Goal: Task Accomplishment & Management: Manage account settings

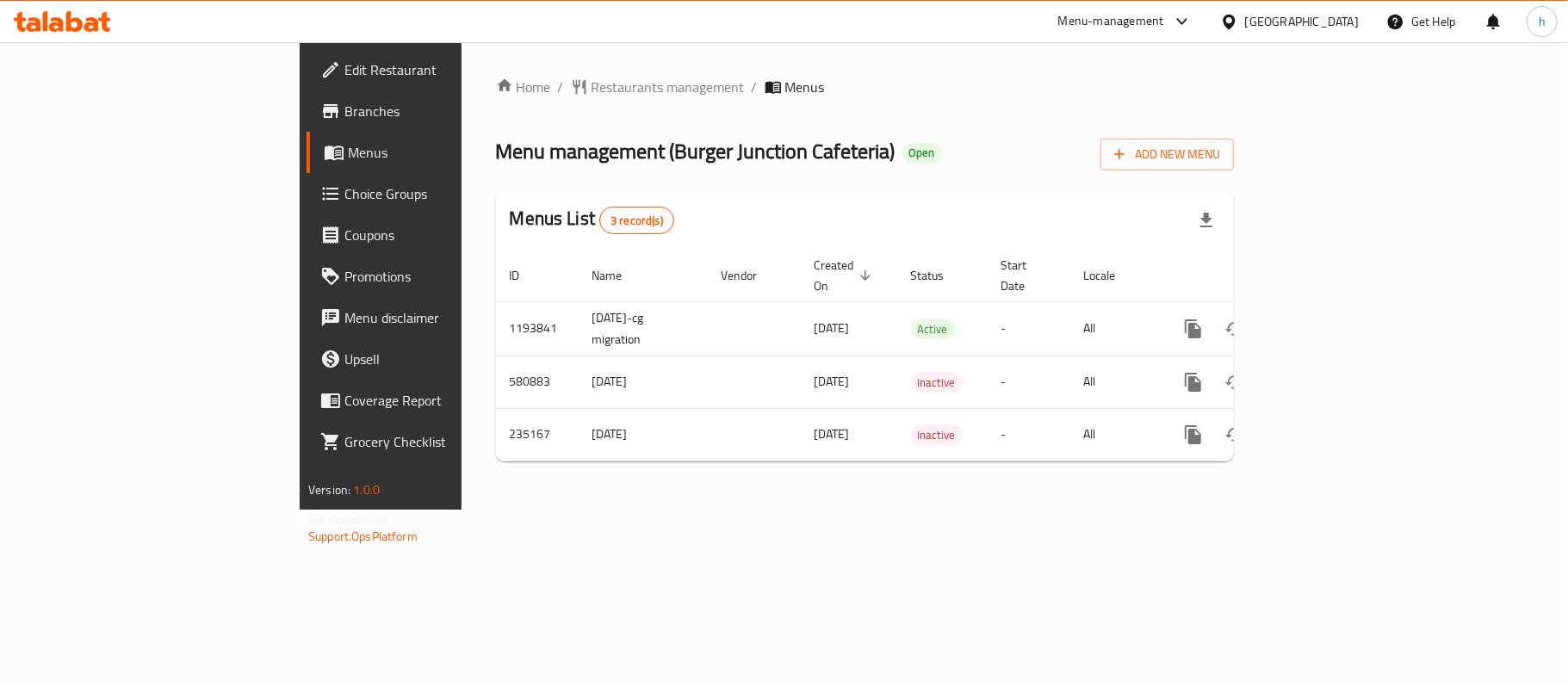
click at [1270, 15] on div "[GEOGRAPHIC_DATA]" at bounding box center [1301, 21] width 114 height 19
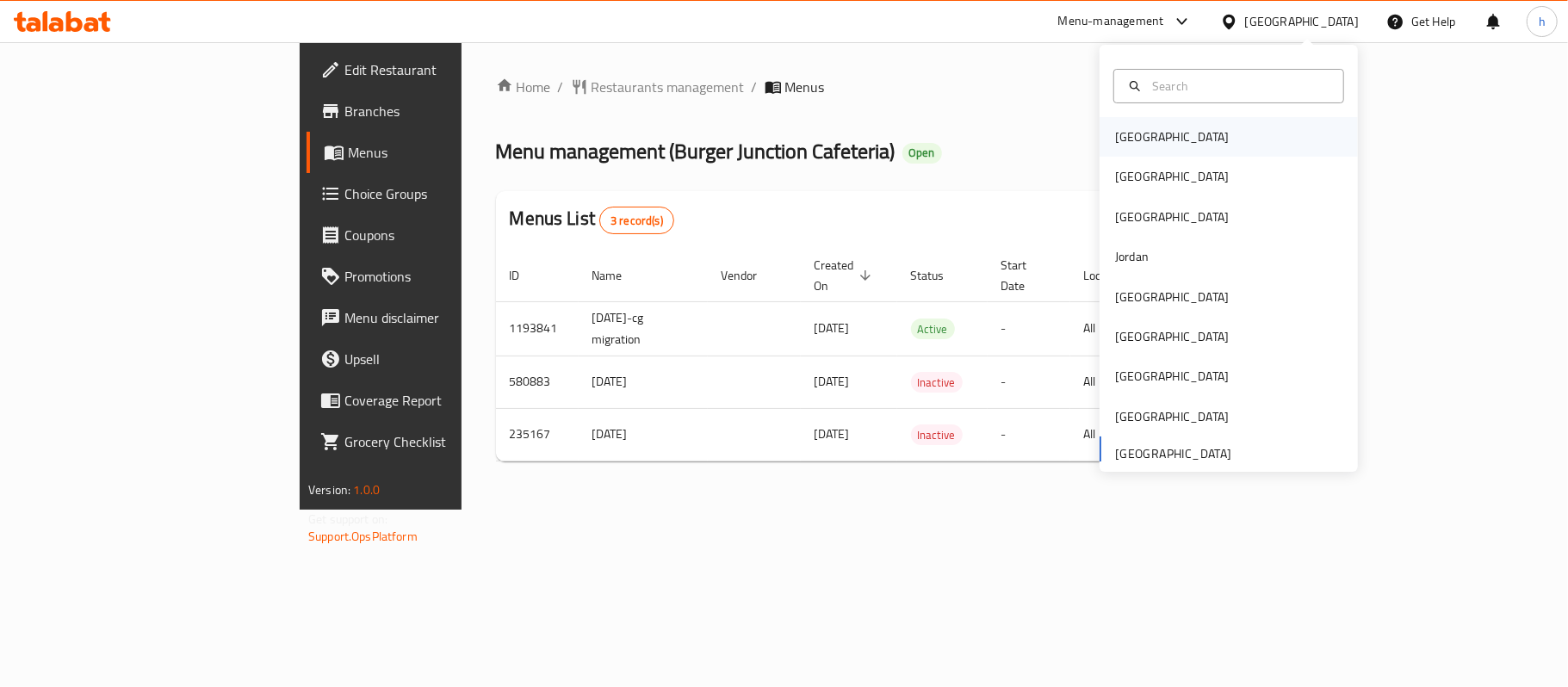
click at [1199, 131] on div "Bahrain" at bounding box center [1228, 137] width 259 height 40
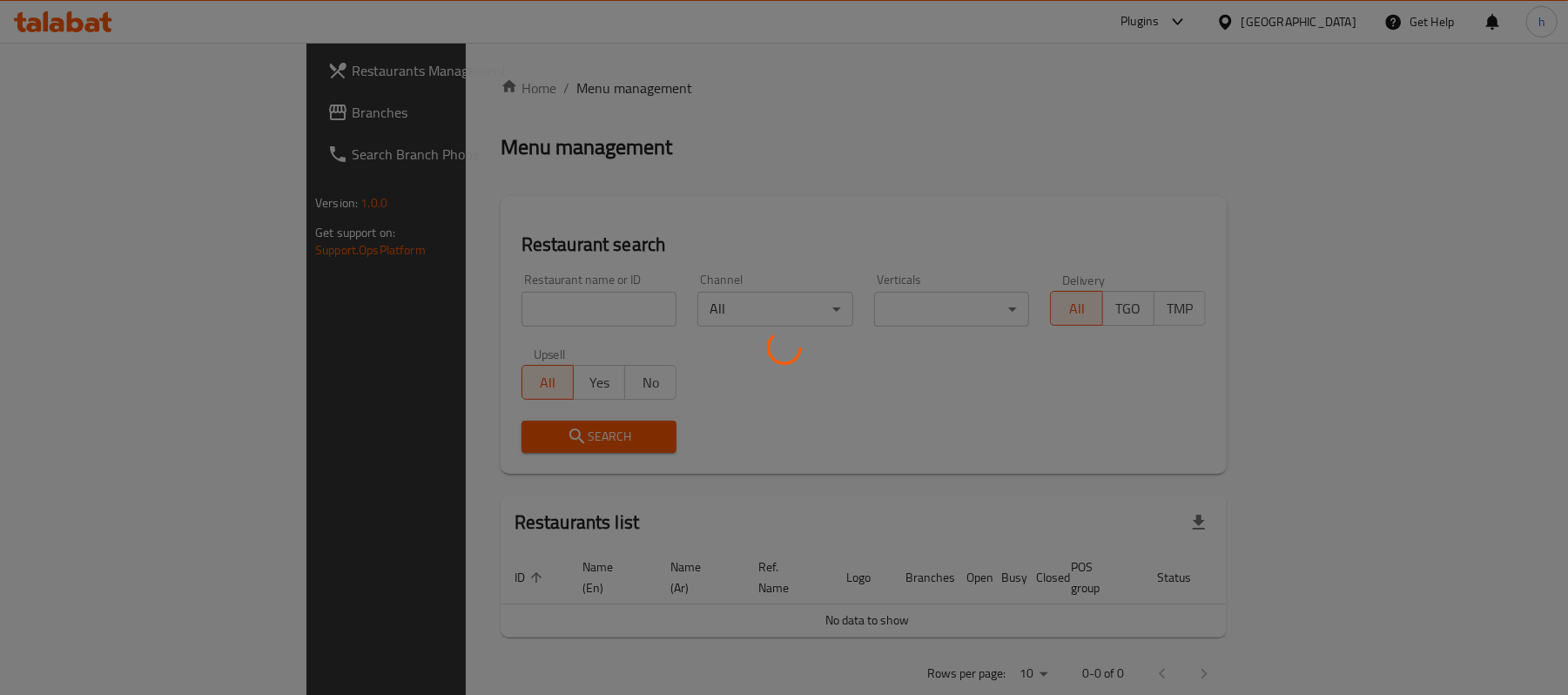
click at [51, 109] on div at bounding box center [784, 348] width 1568 height 695
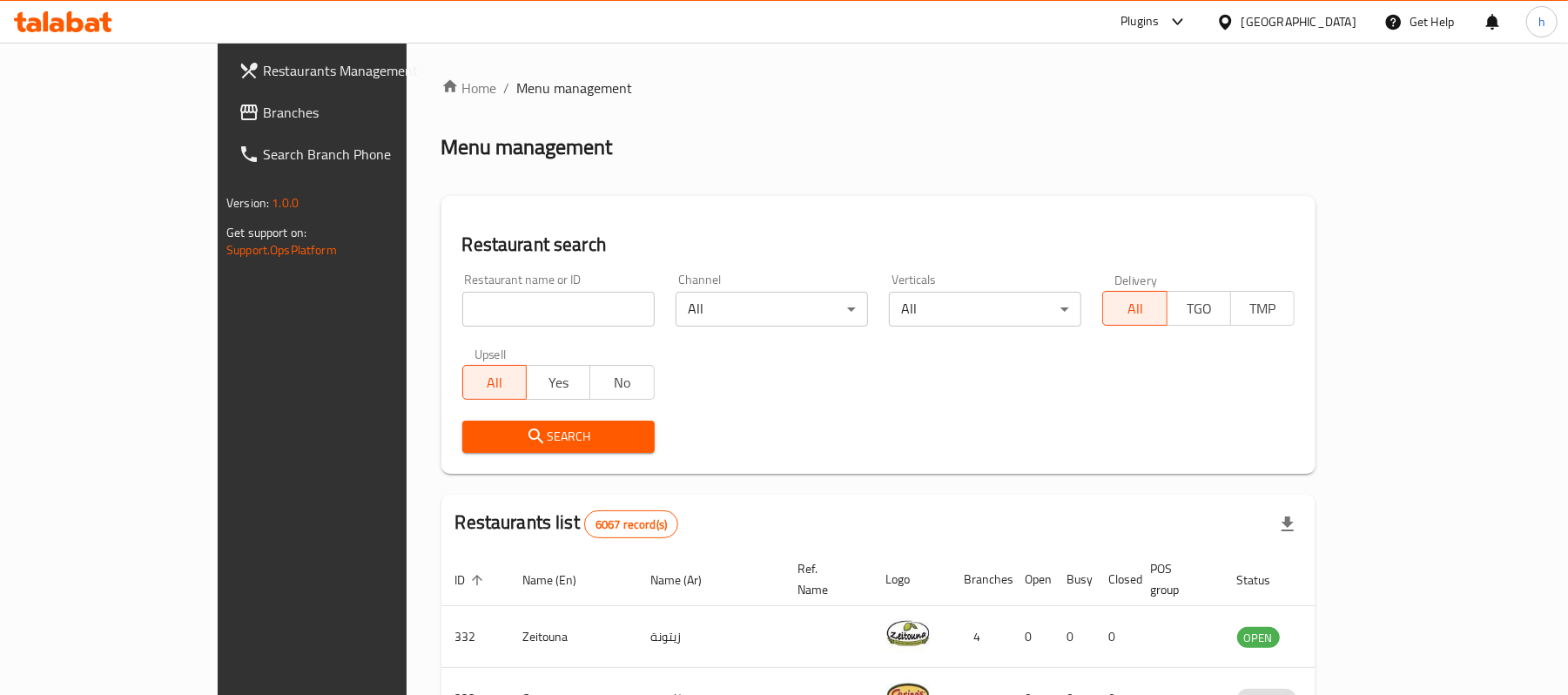
click at [263, 113] on span "Branches" at bounding box center [363, 112] width 203 height 21
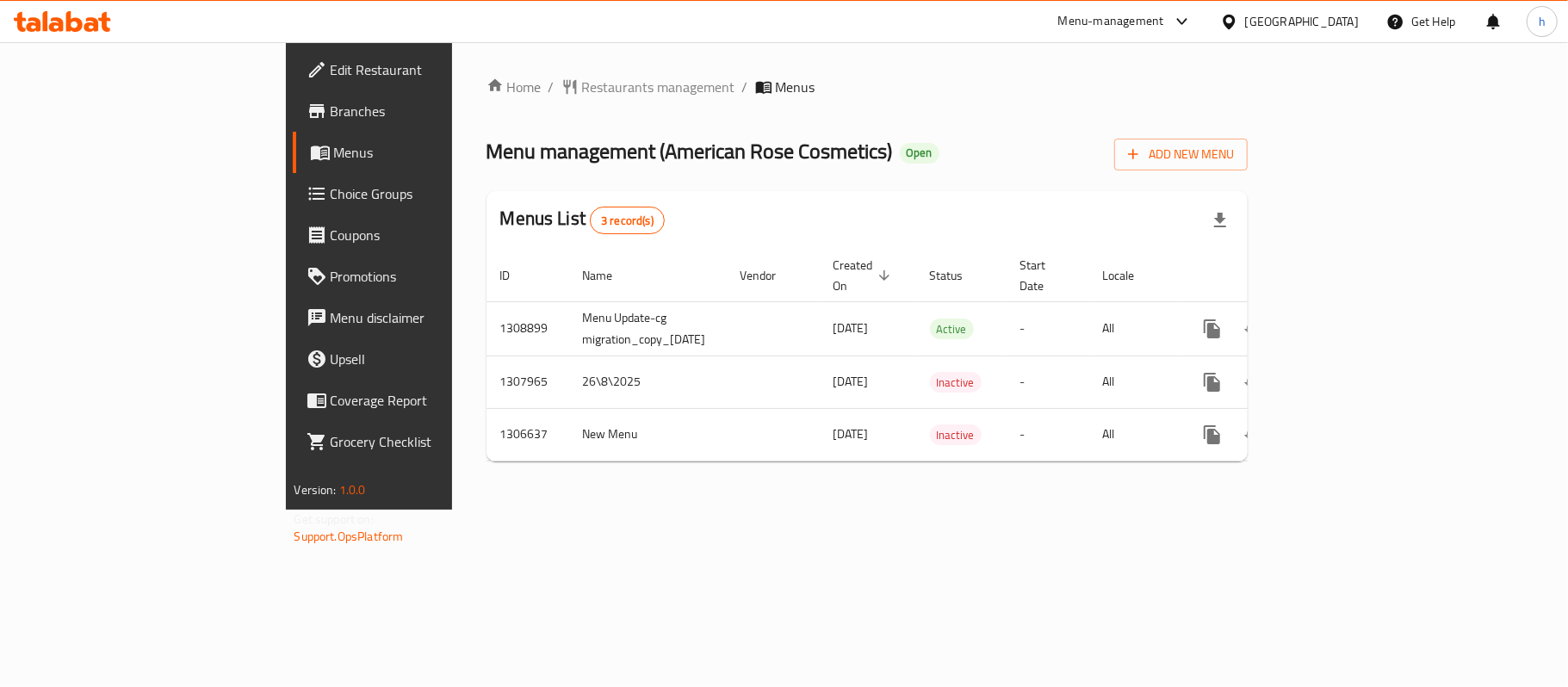
click at [1060, 510] on div "Home / Restaurants management / Menus Menu management ( American Rose Cosmetics…" at bounding box center [867, 276] width 831 height 467
click at [1327, 22] on div "Bahrain" at bounding box center [1301, 21] width 114 height 19
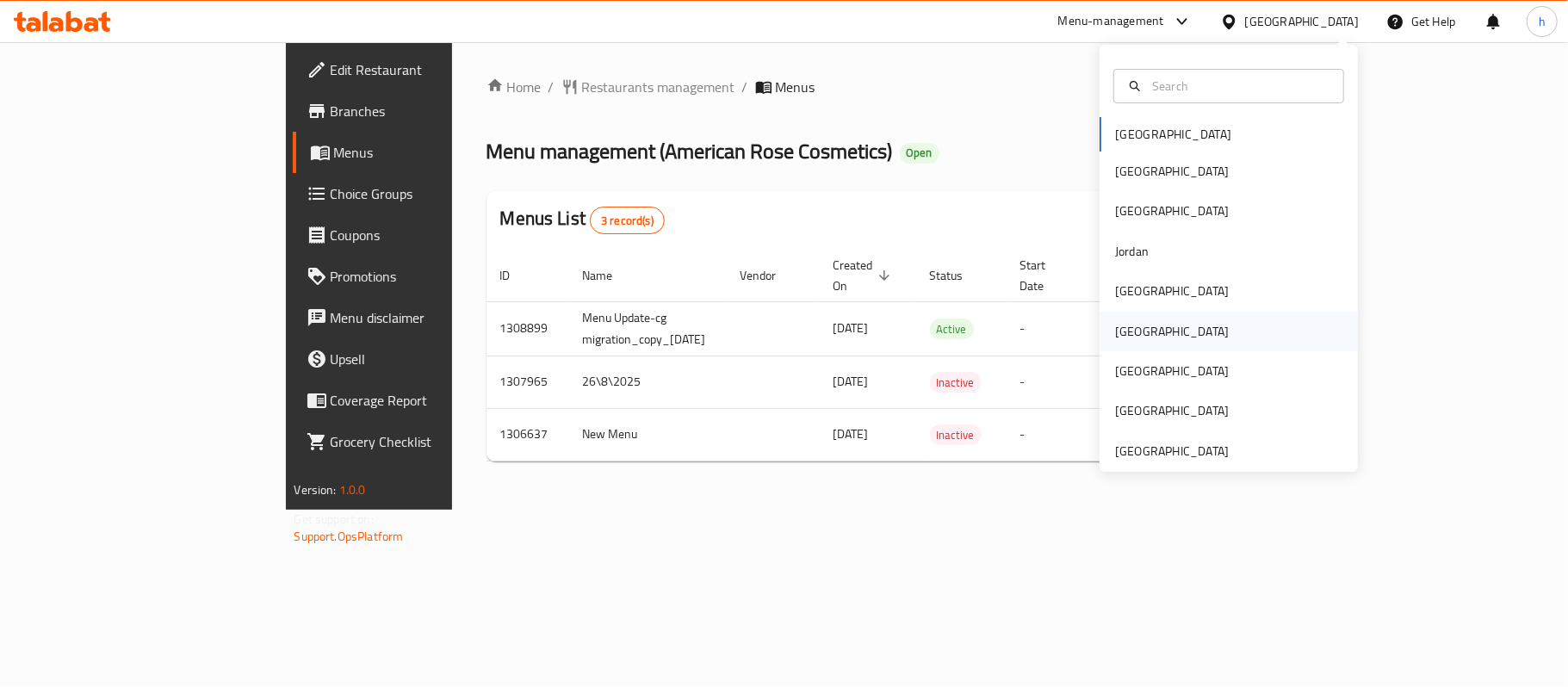
click at [1123, 345] on div "Oman" at bounding box center [1172, 331] width 141 height 40
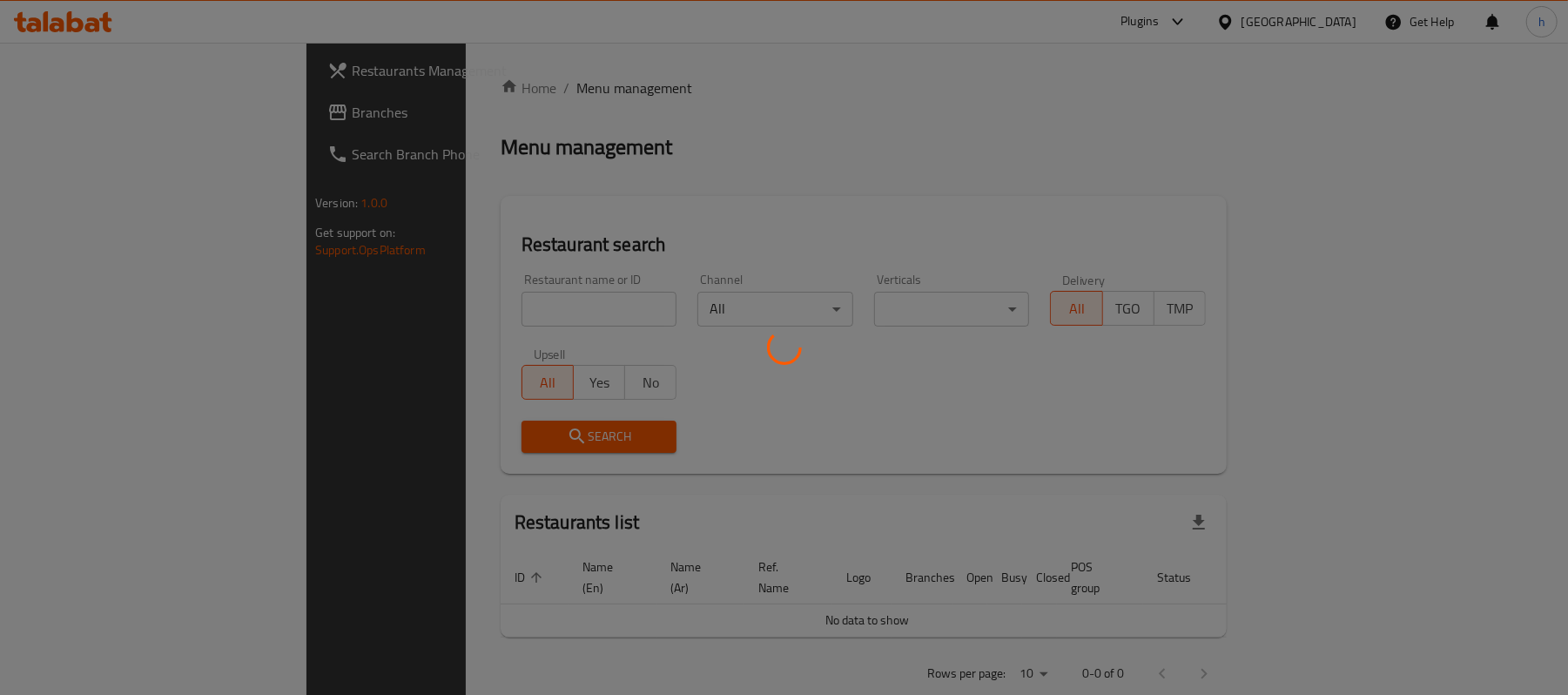
click at [104, 120] on div at bounding box center [784, 348] width 1568 height 695
click at [74, 119] on div at bounding box center [784, 348] width 1568 height 695
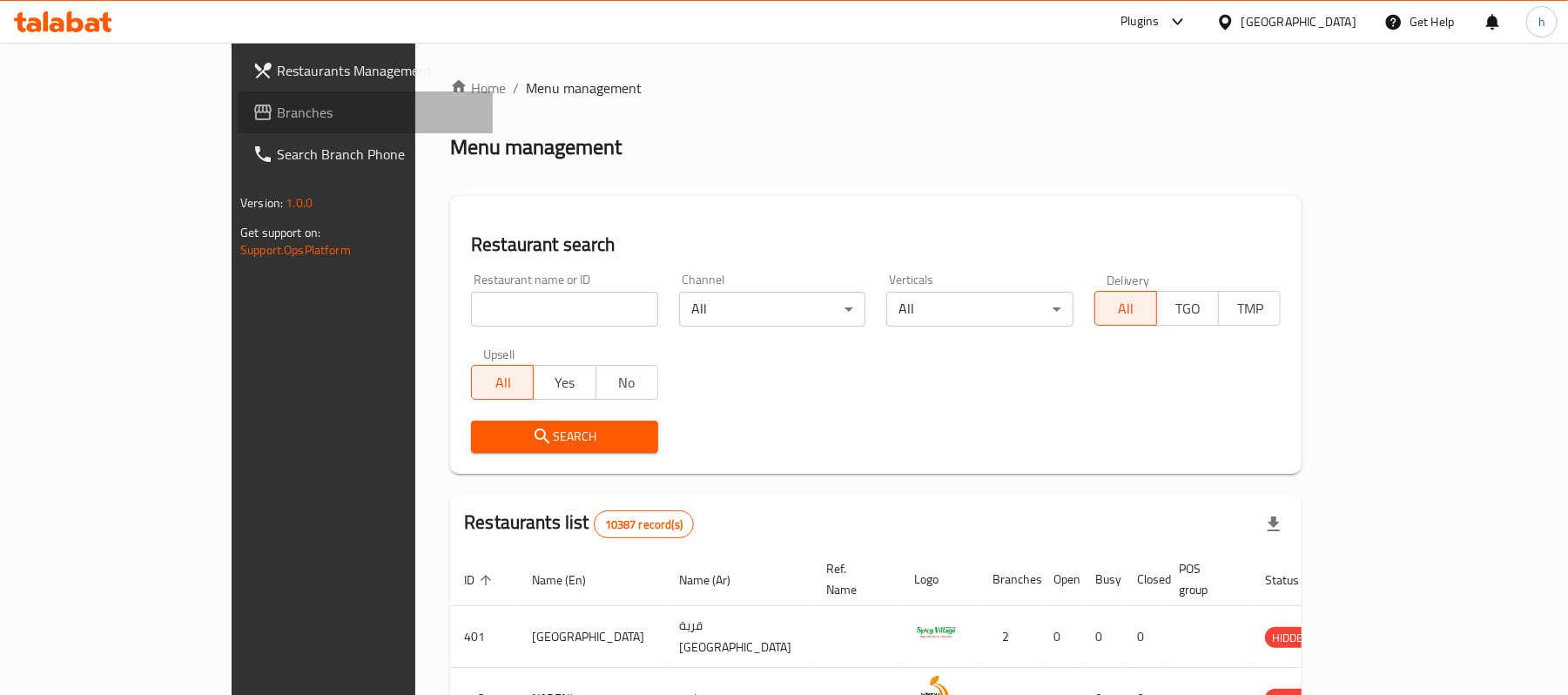
click at [277, 119] on span "Branches" at bounding box center [378, 112] width 203 height 21
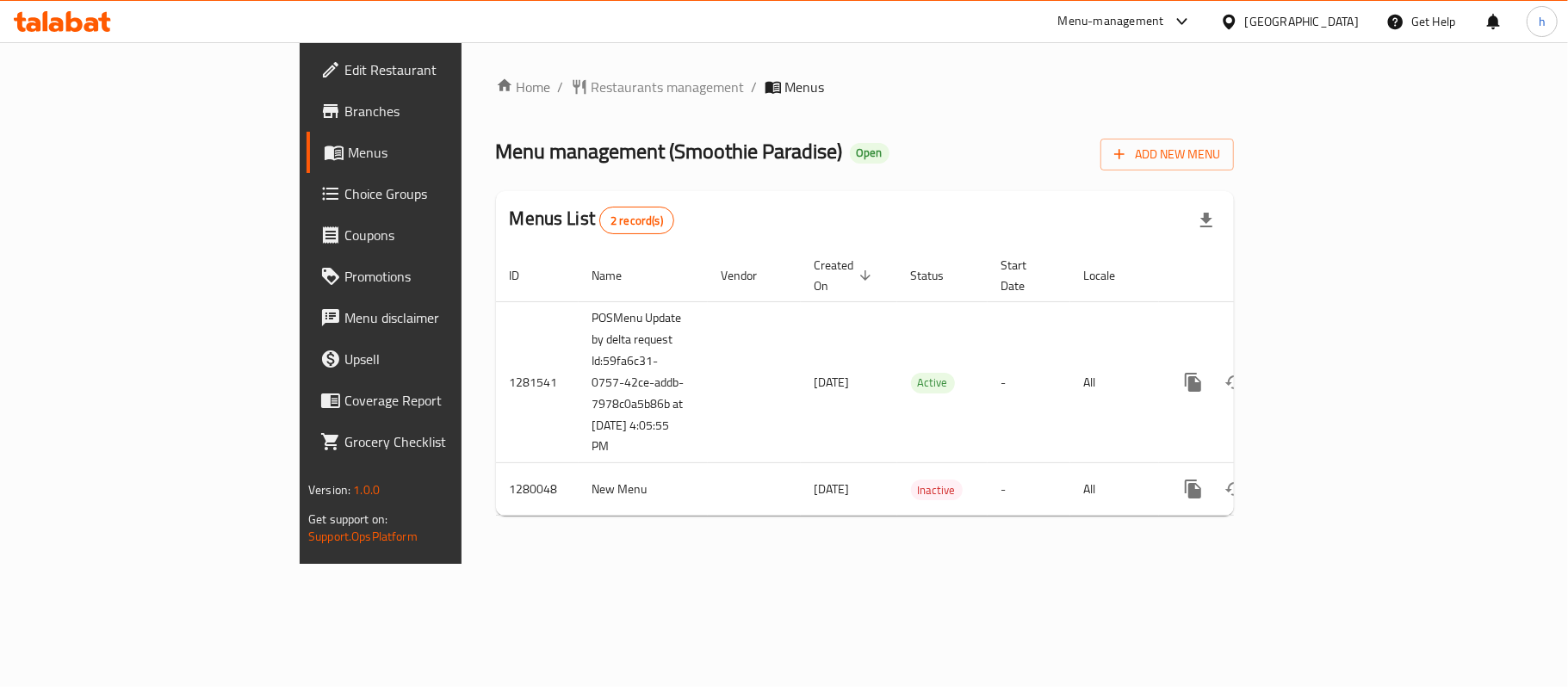
click at [900, 122] on div "Home / Restaurants management / Menus Menu management ( Smoothie Paradise ) Ope…" at bounding box center [865, 303] width 738 height 453
click at [592, 93] on span "Restaurants management" at bounding box center [668, 87] width 154 height 20
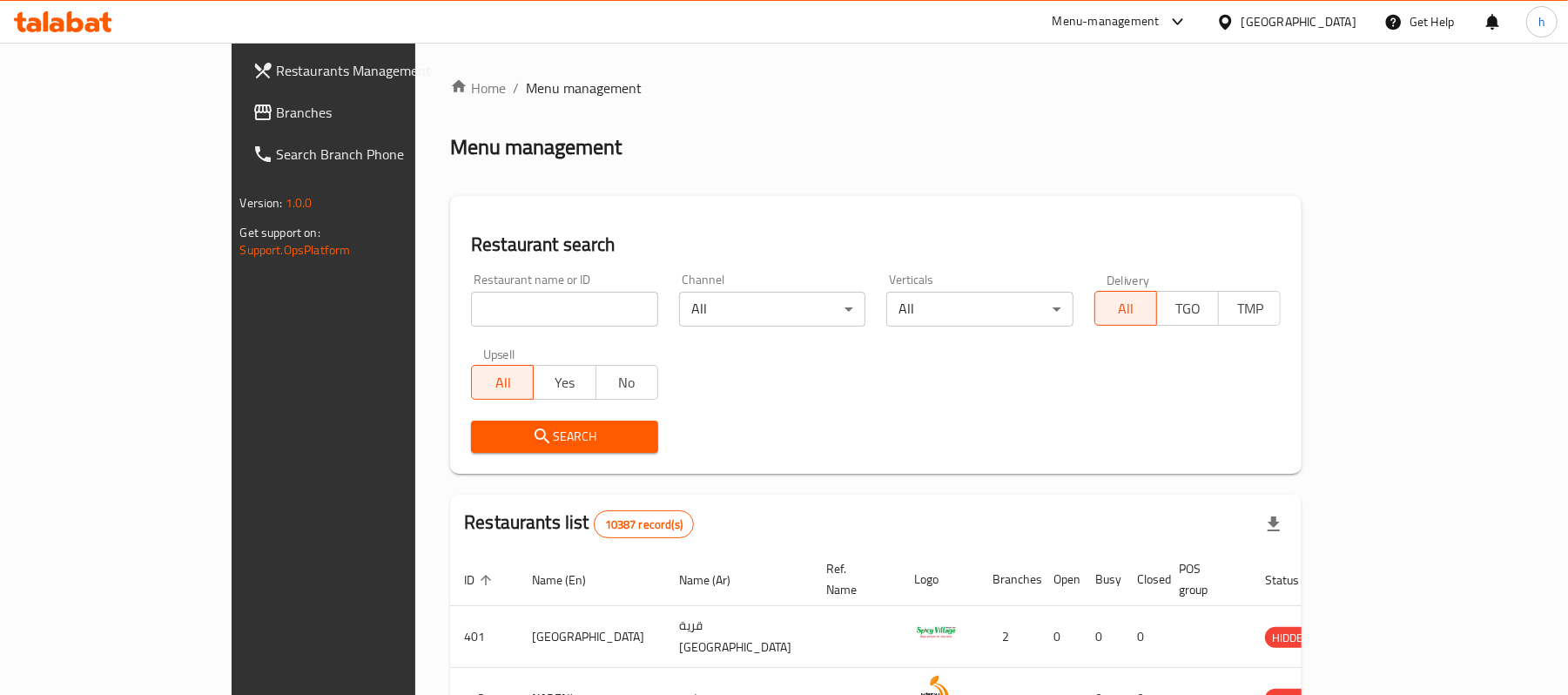
click at [480, 305] on input "search" at bounding box center [565, 309] width 188 height 35
paste input "693600"
type input "693600"
click at [485, 443] on span "Search" at bounding box center [564, 437] width 159 height 21
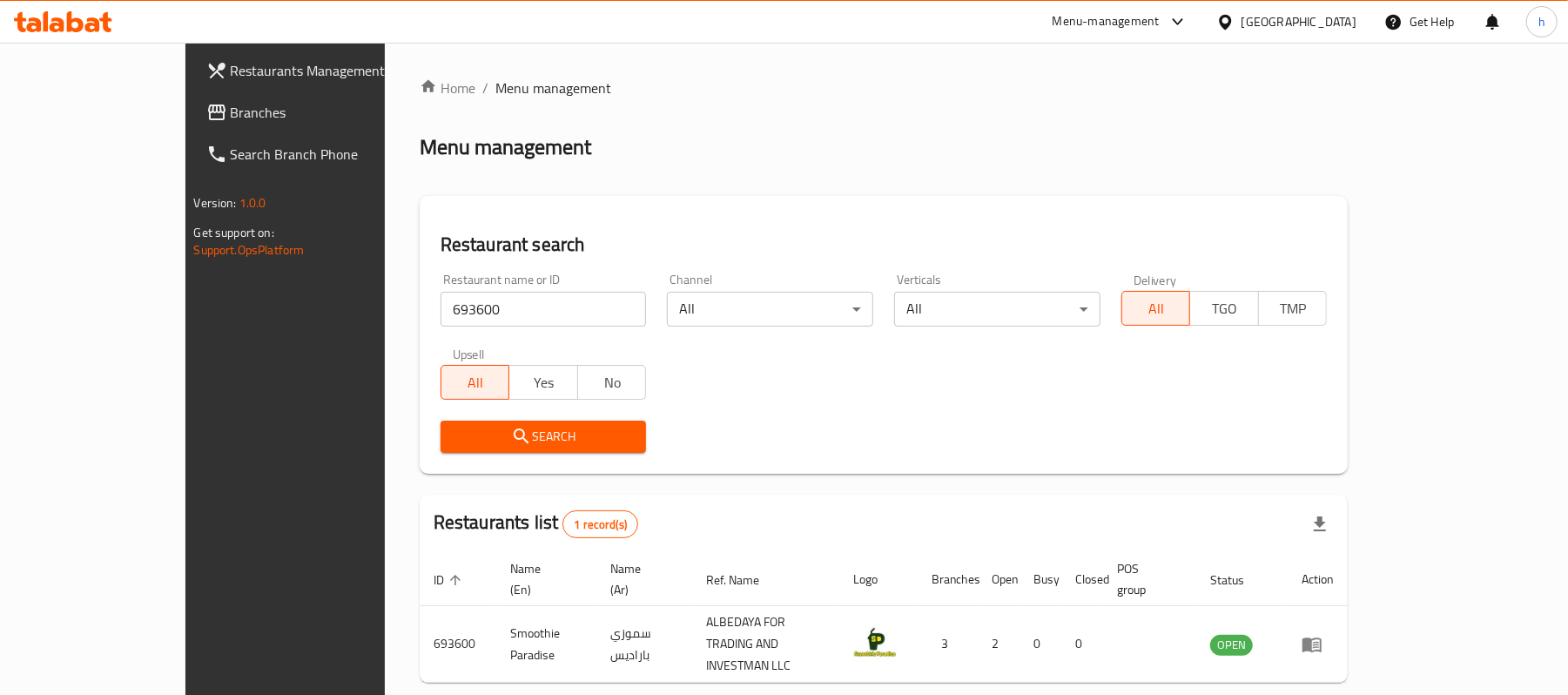
click at [1339, 21] on div "Oman" at bounding box center [1298, 21] width 115 height 19
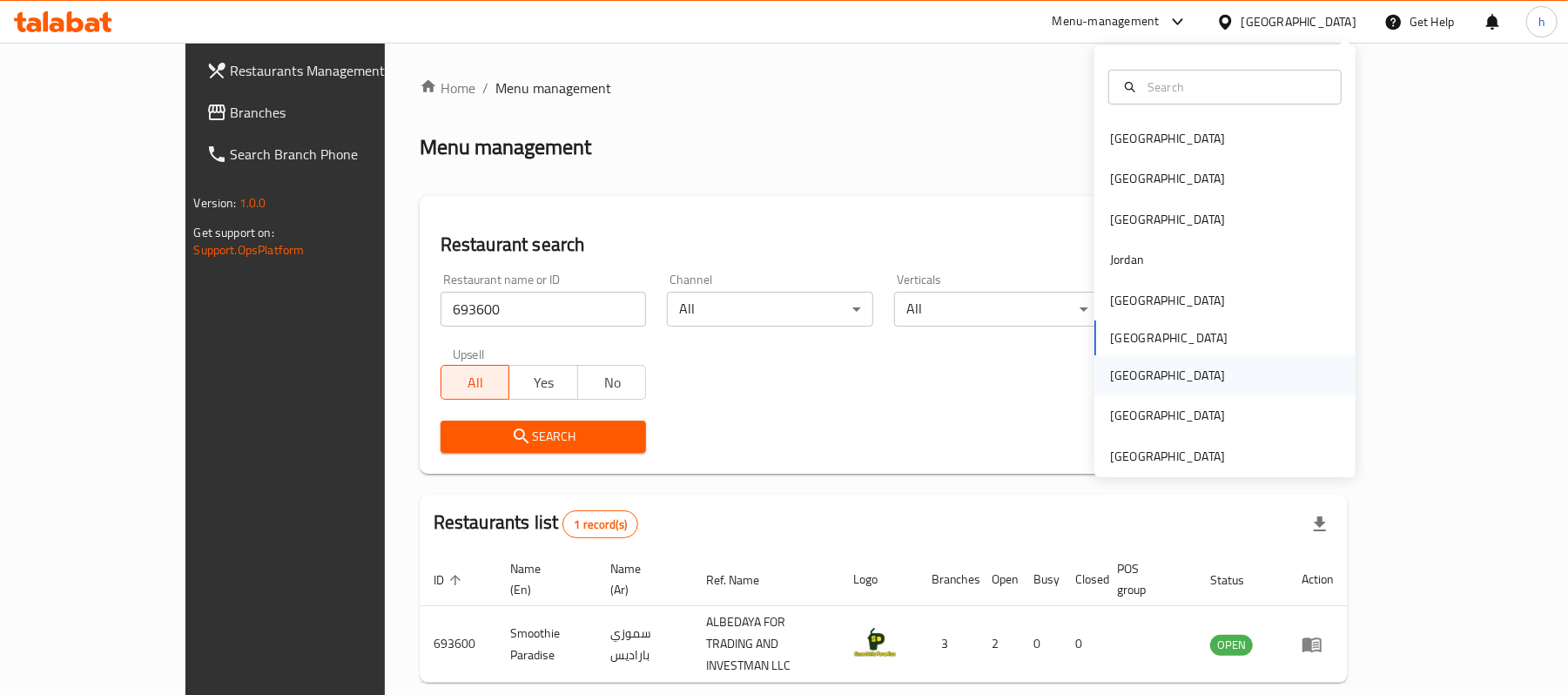
click at [1110, 377] on div "Qatar" at bounding box center [1167, 375] width 115 height 19
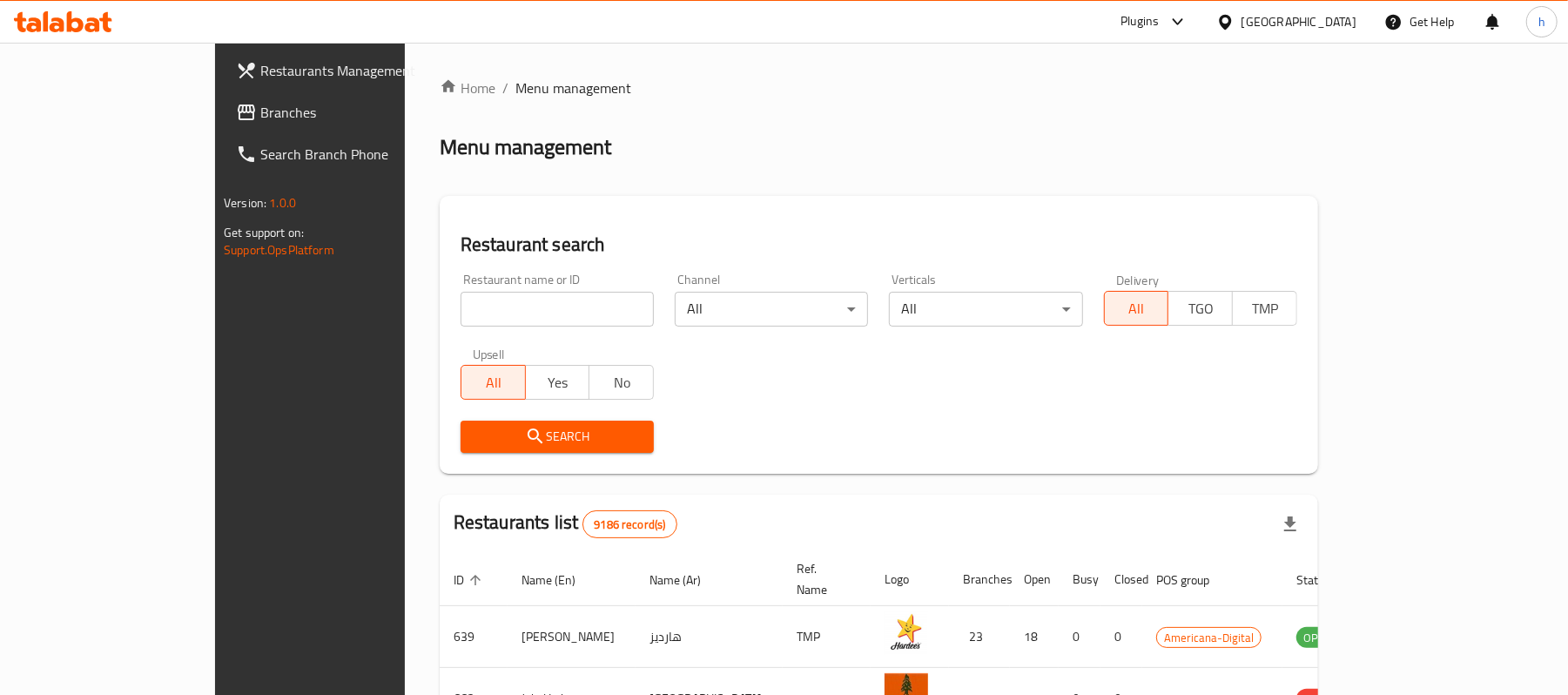
click at [261, 117] on span "Branches" at bounding box center [362, 112] width 203 height 21
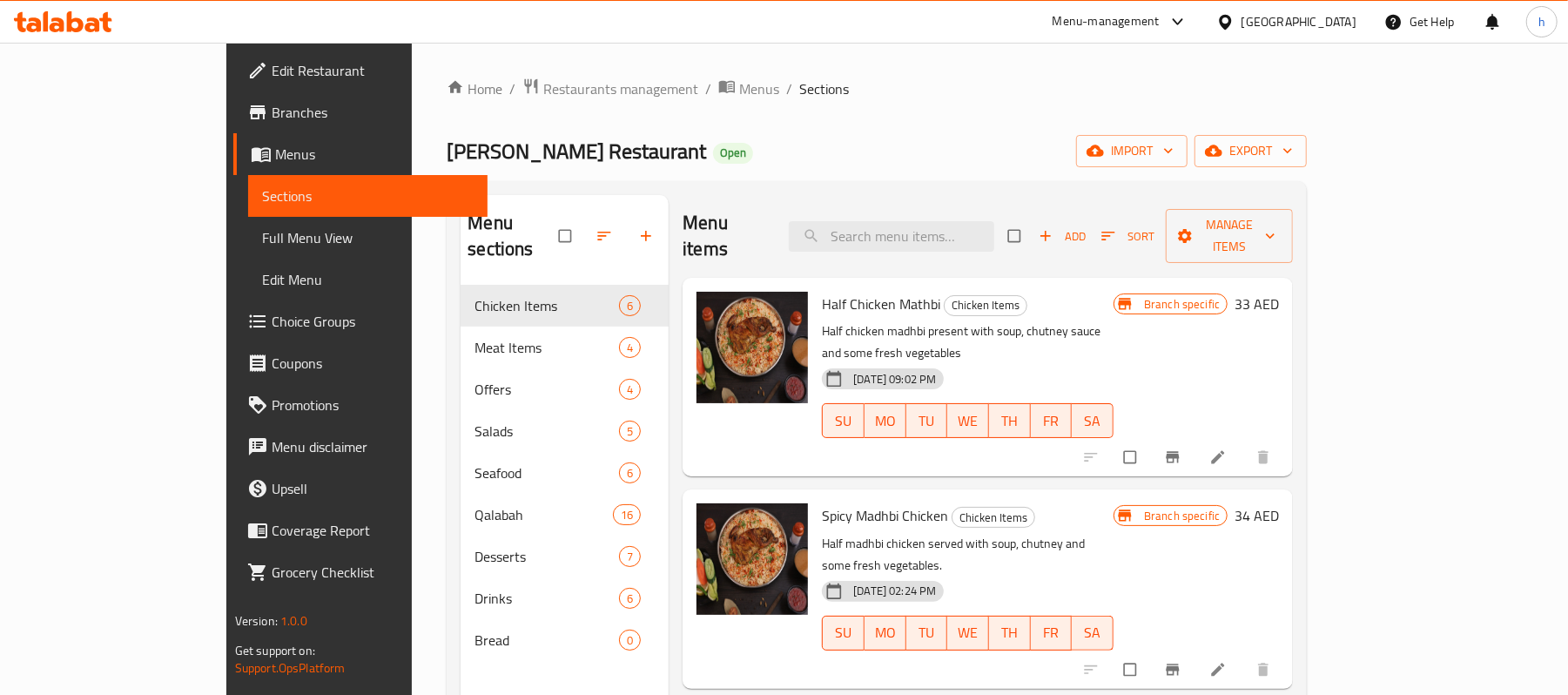
click at [925, 204] on div "Menu items Add Sort Manage items" at bounding box center [988, 236] width 611 height 83
click at [930, 222] on input "search" at bounding box center [891, 237] width 205 height 30
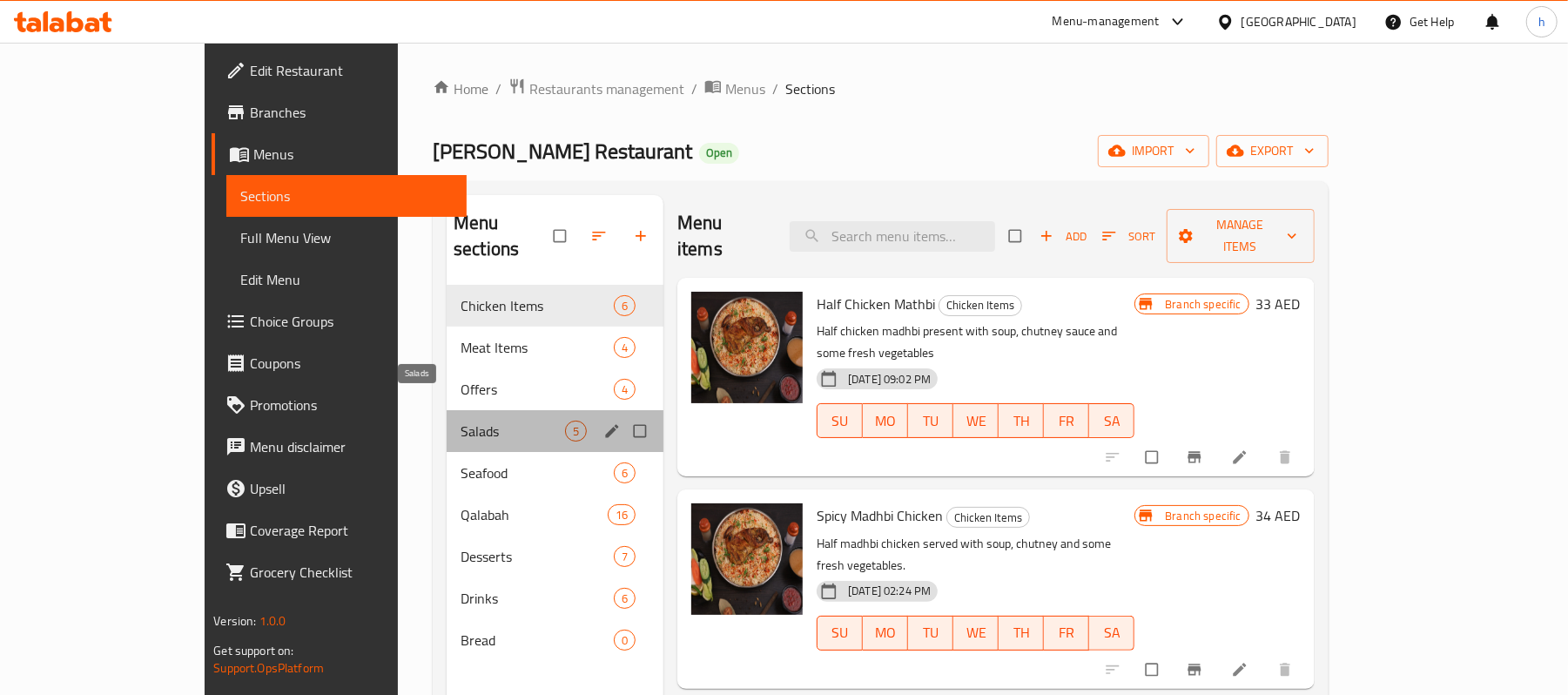
click at [461, 421] on span "Salads" at bounding box center [513, 431] width 104 height 21
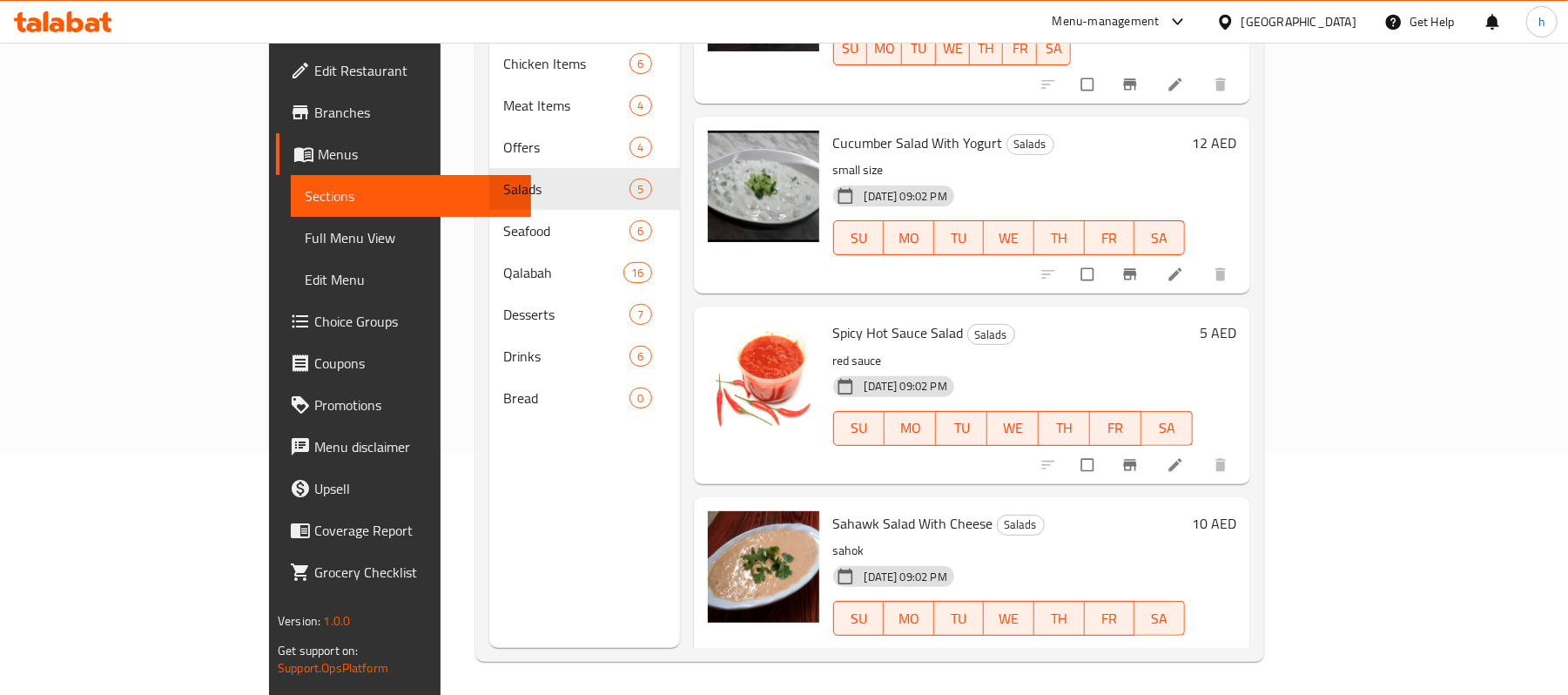
scroll to position [245, 0]
